Goal: Information Seeking & Learning: Learn about a topic

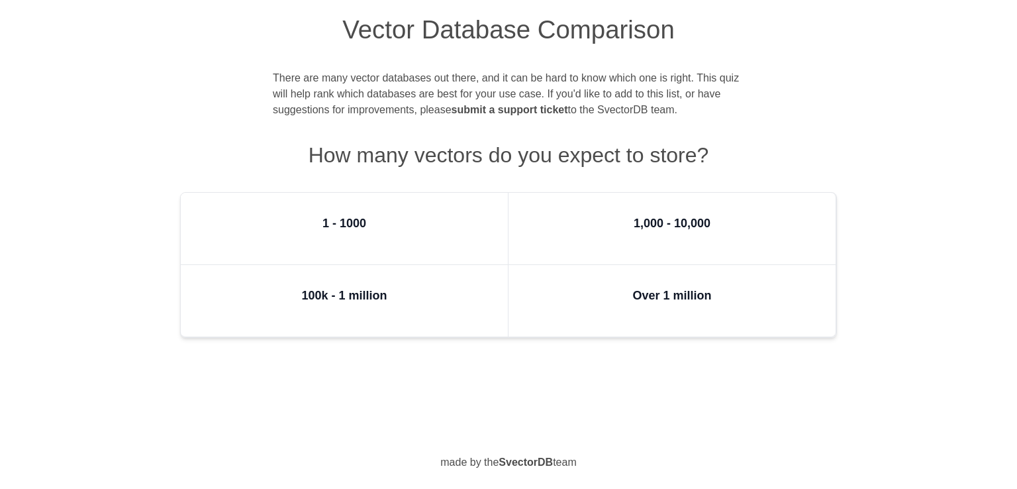
click at [408, 293] on figure "100k - 1 million" at bounding box center [345, 301] width 328 height 72
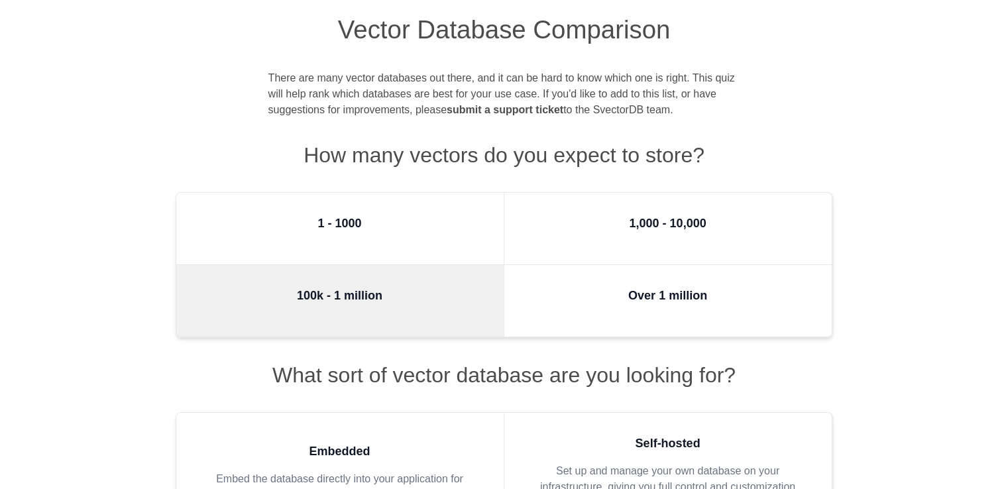
scroll to position [127, 0]
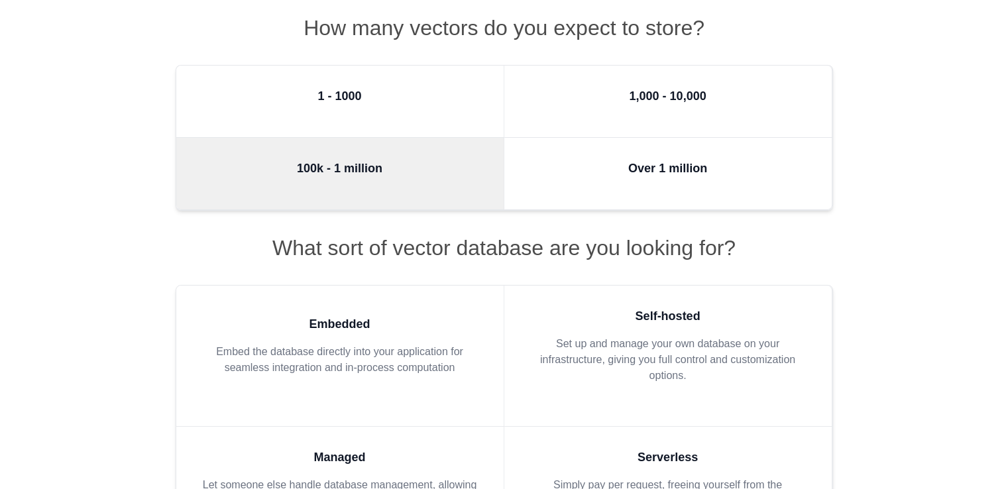
click at [572, 166] on figure "Over 1 million" at bounding box center [668, 174] width 328 height 72
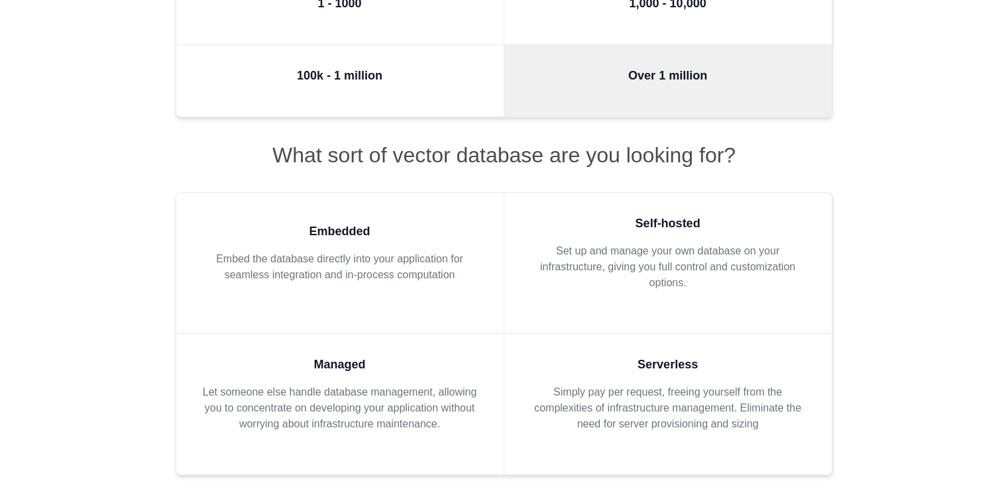
scroll to position [258, 0]
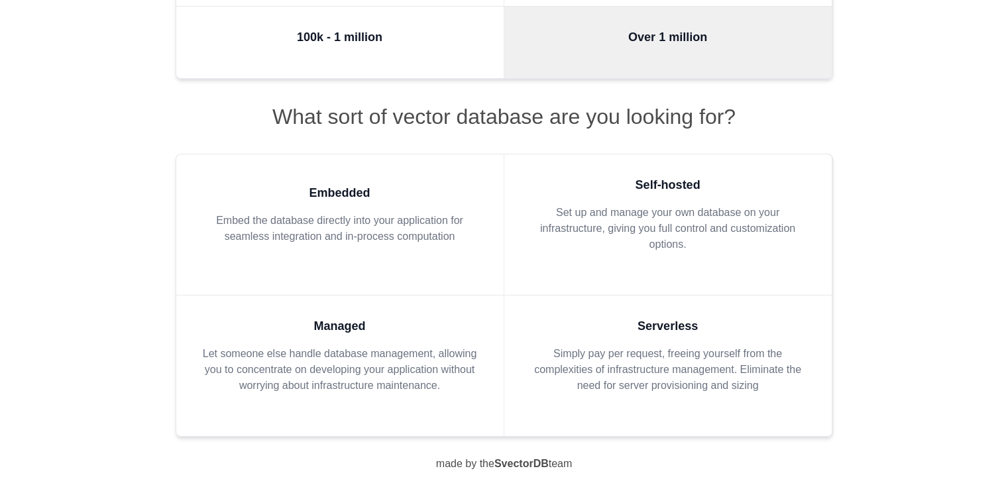
click at [666, 256] on blockquote "Self-hosted Set up and manage your own database on your infrastructure, giving …" at bounding box center [667, 219] width 285 height 87
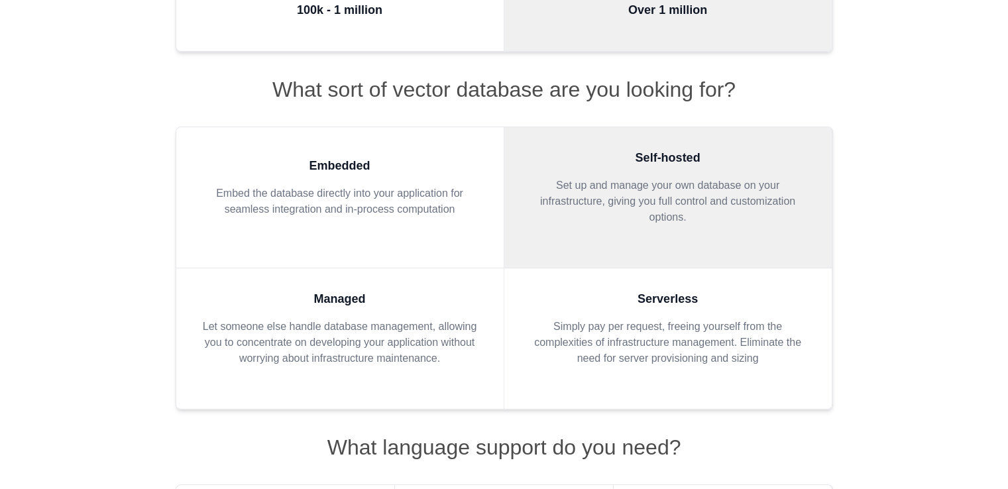
scroll to position [405, 0]
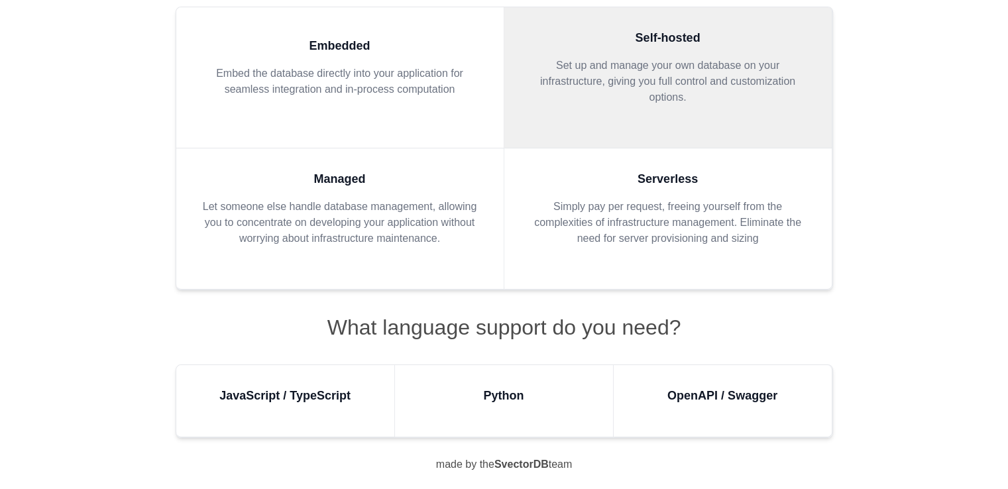
click at [560, 397] on figure "Python" at bounding box center [504, 401] width 219 height 72
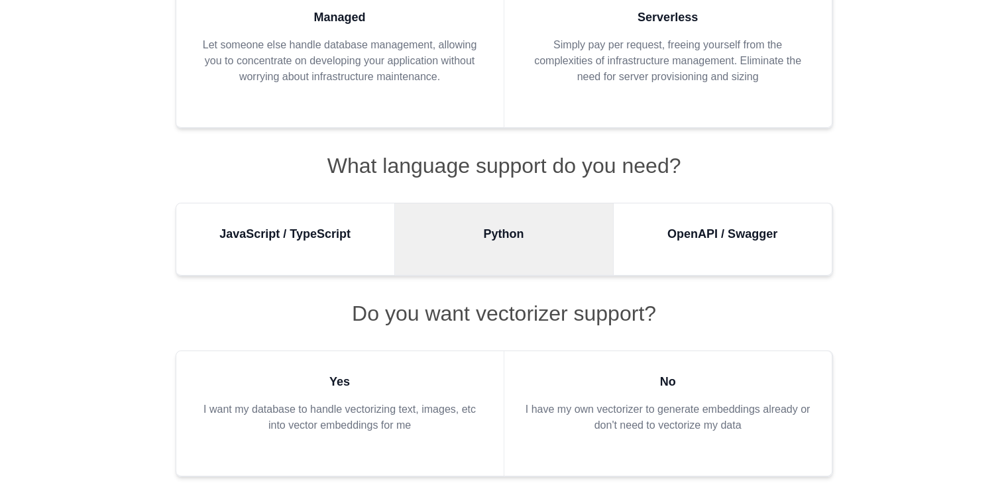
scroll to position [606, 0]
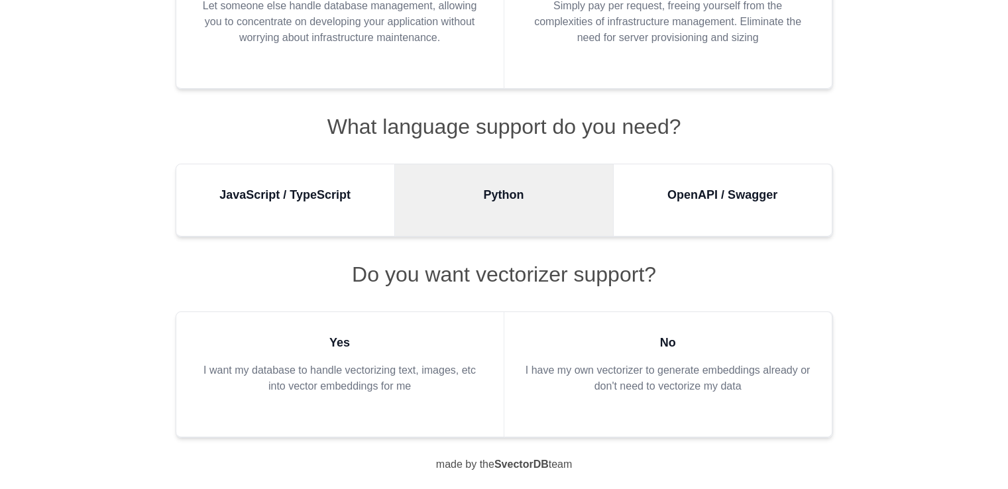
click at [440, 374] on p "I want my database to handle vectorizing text, images, etc into vector embeddin…" at bounding box center [339, 378] width 285 height 32
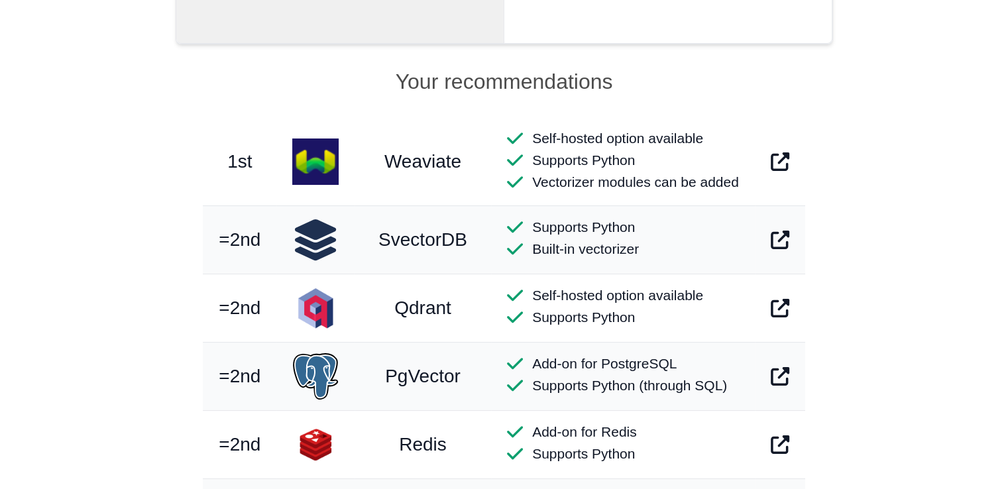
scroll to position [957, 0]
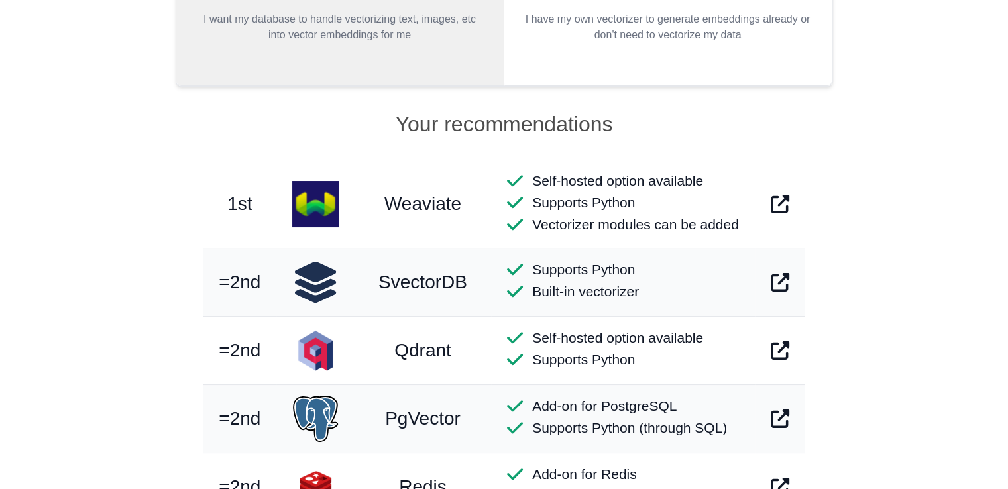
click at [611, 52] on figure "No I have my own vectorizer to generate embeddings already or don't need to vec…" at bounding box center [668, 23] width 328 height 125
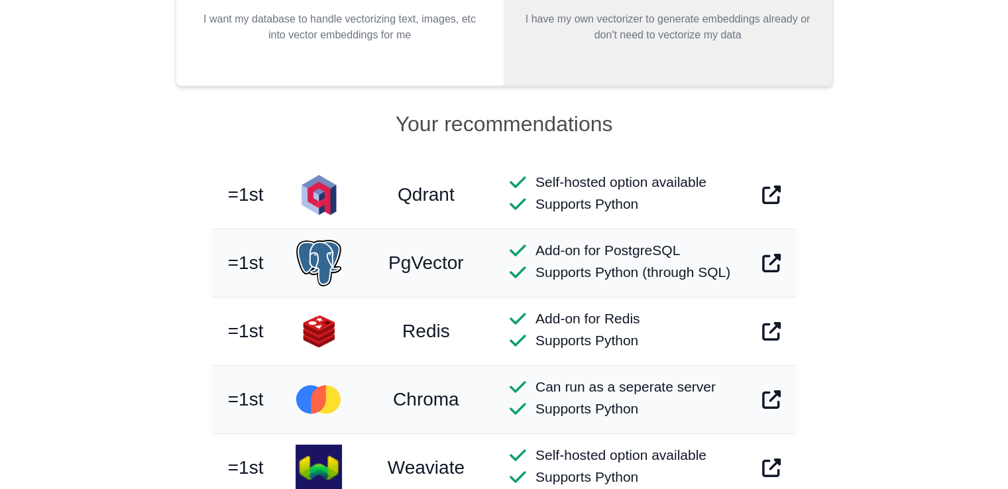
click at [448, 70] on figure "Yes I want my database to handle vectorizing text, images, etc into vector embe…" at bounding box center [340, 23] width 328 height 125
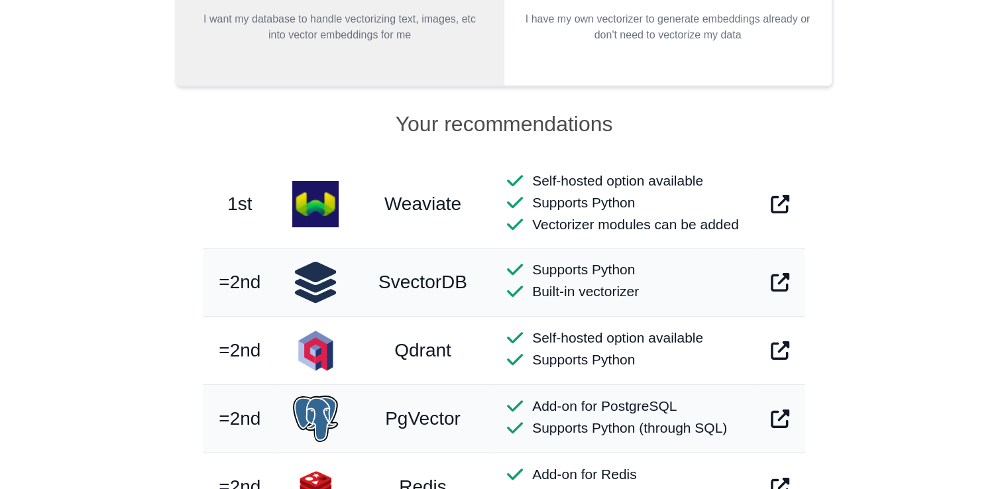
click at [576, 59] on figure "No I have my own vectorizer to generate embeddings already or don't need to vec…" at bounding box center [668, 23] width 328 height 125
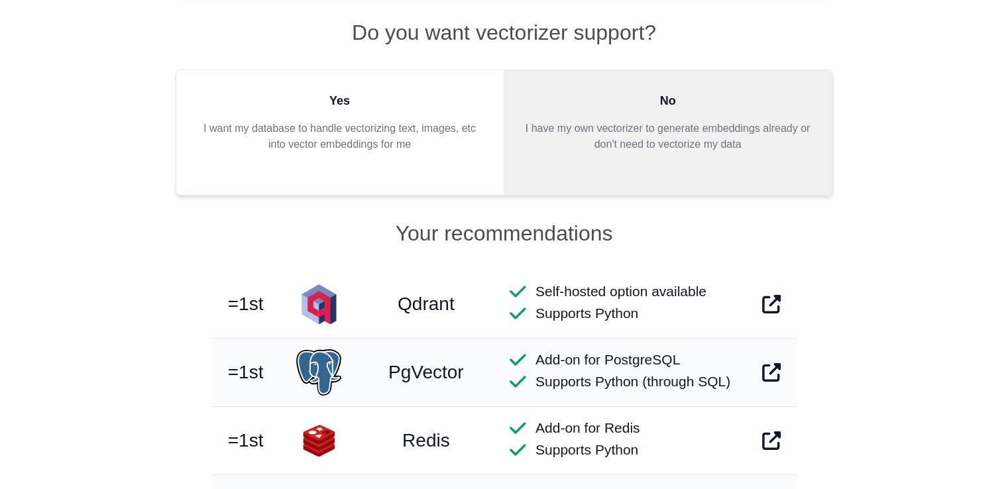
scroll to position [847, 0]
click at [411, 154] on blockquote "Yes I want my database to handle vectorizing text, images, etc into vector embe…" at bounding box center [339, 128] width 285 height 72
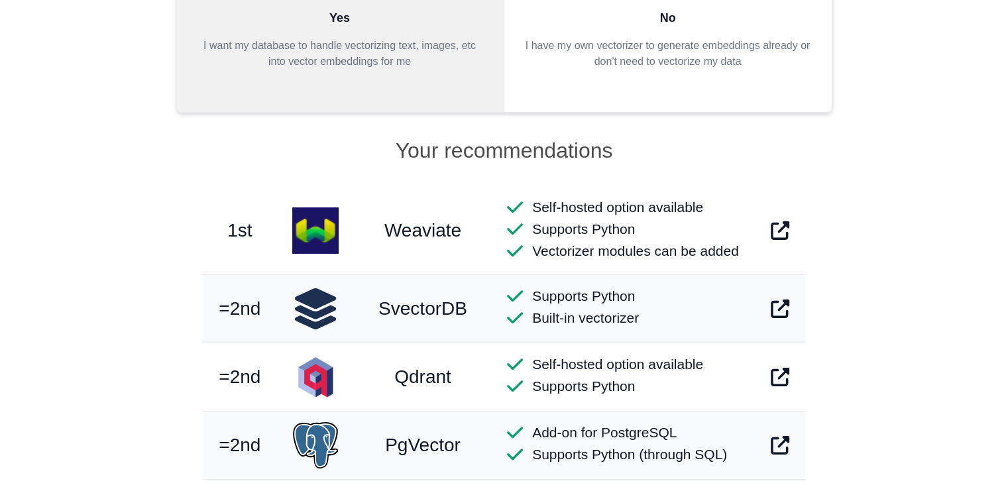
scroll to position [928, 0]
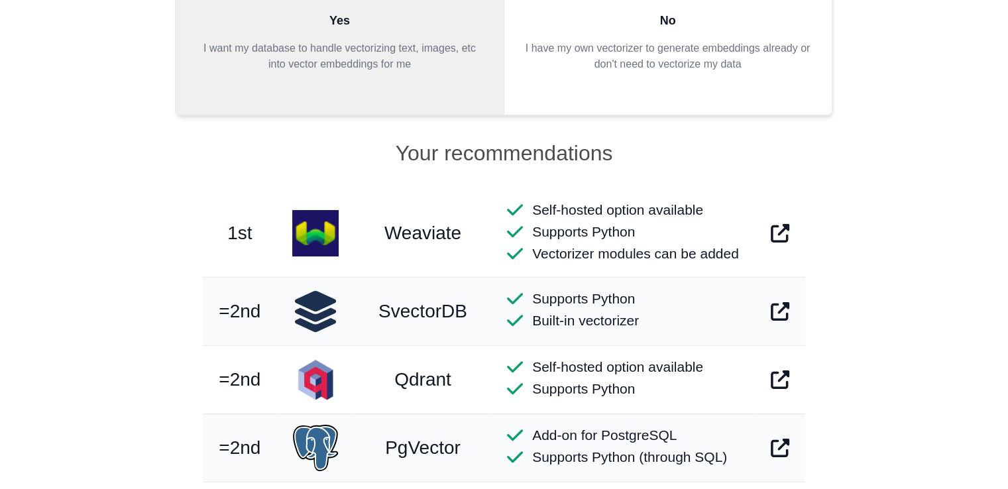
click at [647, 76] on blockquote "No I have my own vectorizer to generate embeddings already or don't need to vec…" at bounding box center [667, 47] width 285 height 72
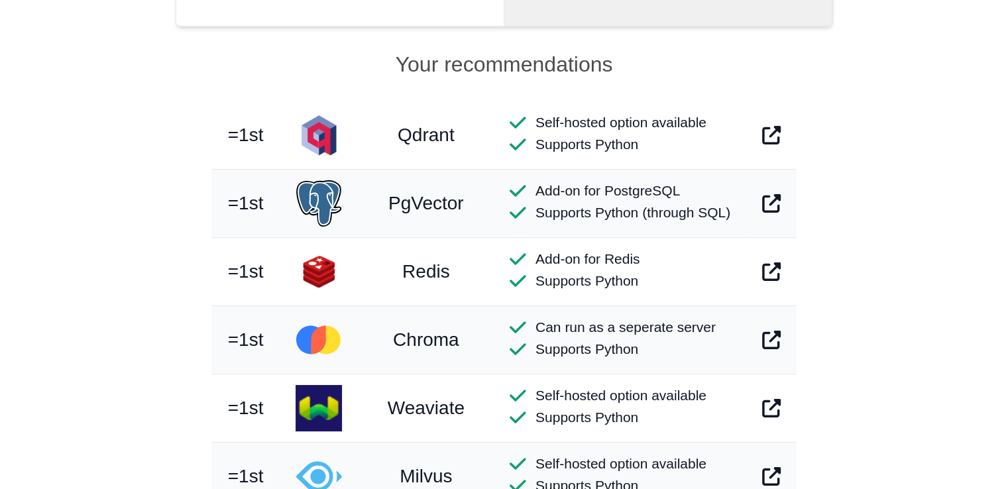
scroll to position [935, 0]
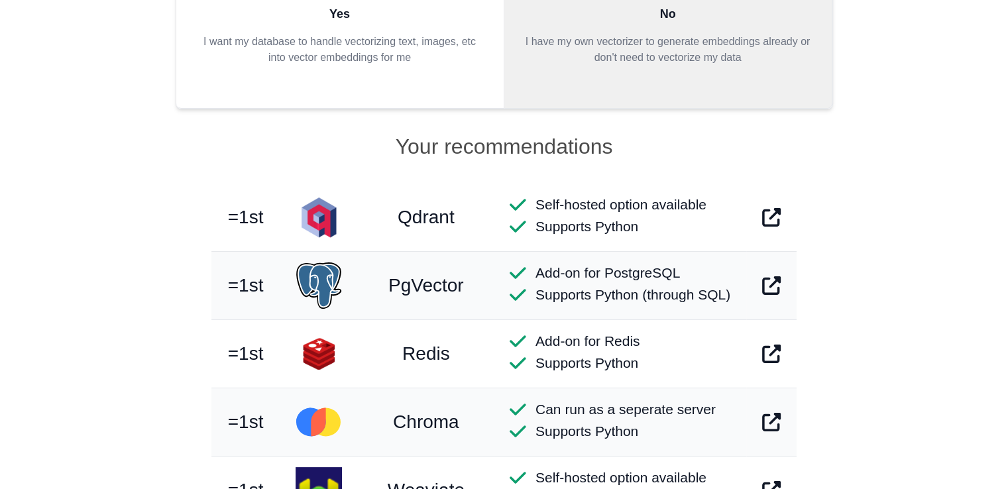
click at [405, 75] on figure "Yes I want my database to handle vectorizing text, images, etc into vector embe…" at bounding box center [340, 45] width 328 height 125
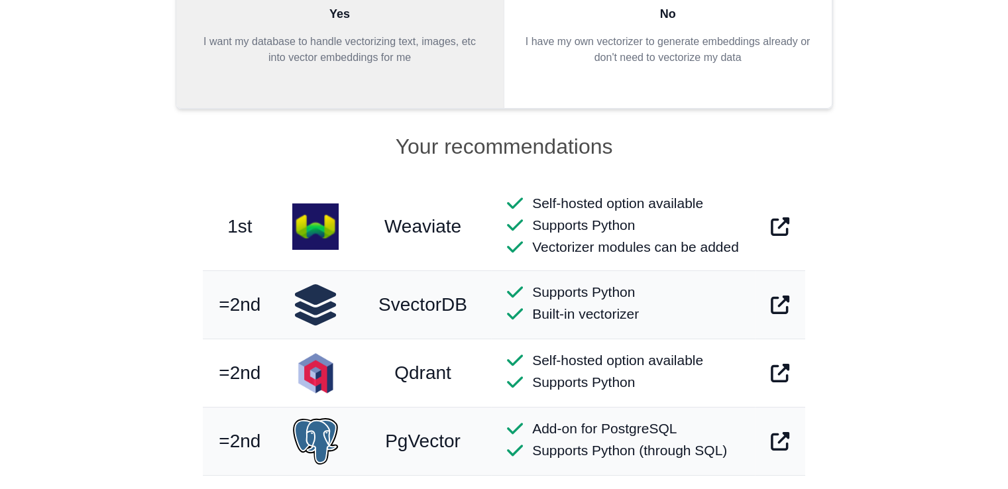
click at [621, 46] on p "I have my own vectorizer to generate embeddings already or don't need to vector…" at bounding box center [667, 50] width 285 height 32
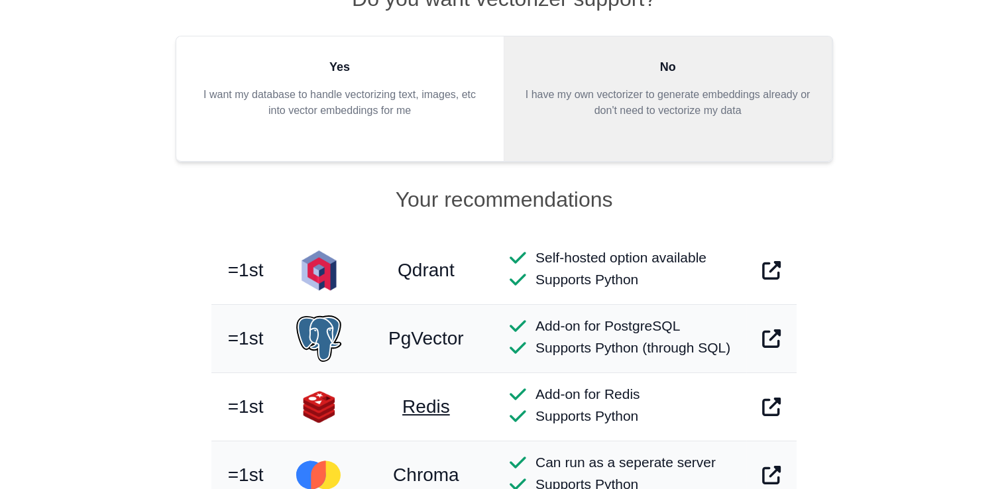
scroll to position [950, 0]
